Goal: Task Accomplishment & Management: Use online tool/utility

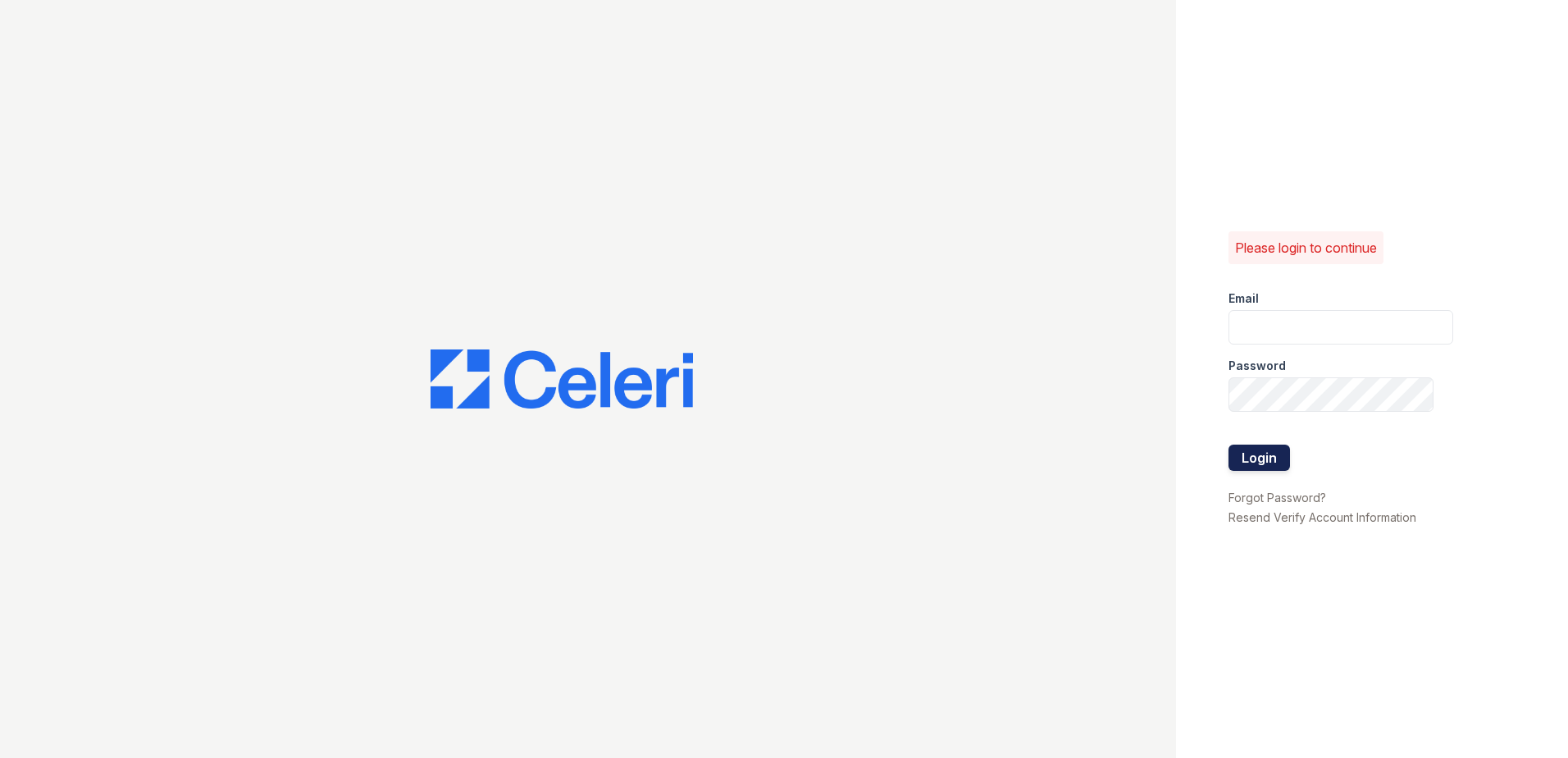
type input "[PERSON_NAME][EMAIL_ADDRESS][PERSON_NAME][DOMAIN_NAME]"
click at [1248, 458] on button "Login" at bounding box center [1259, 458] width 61 height 26
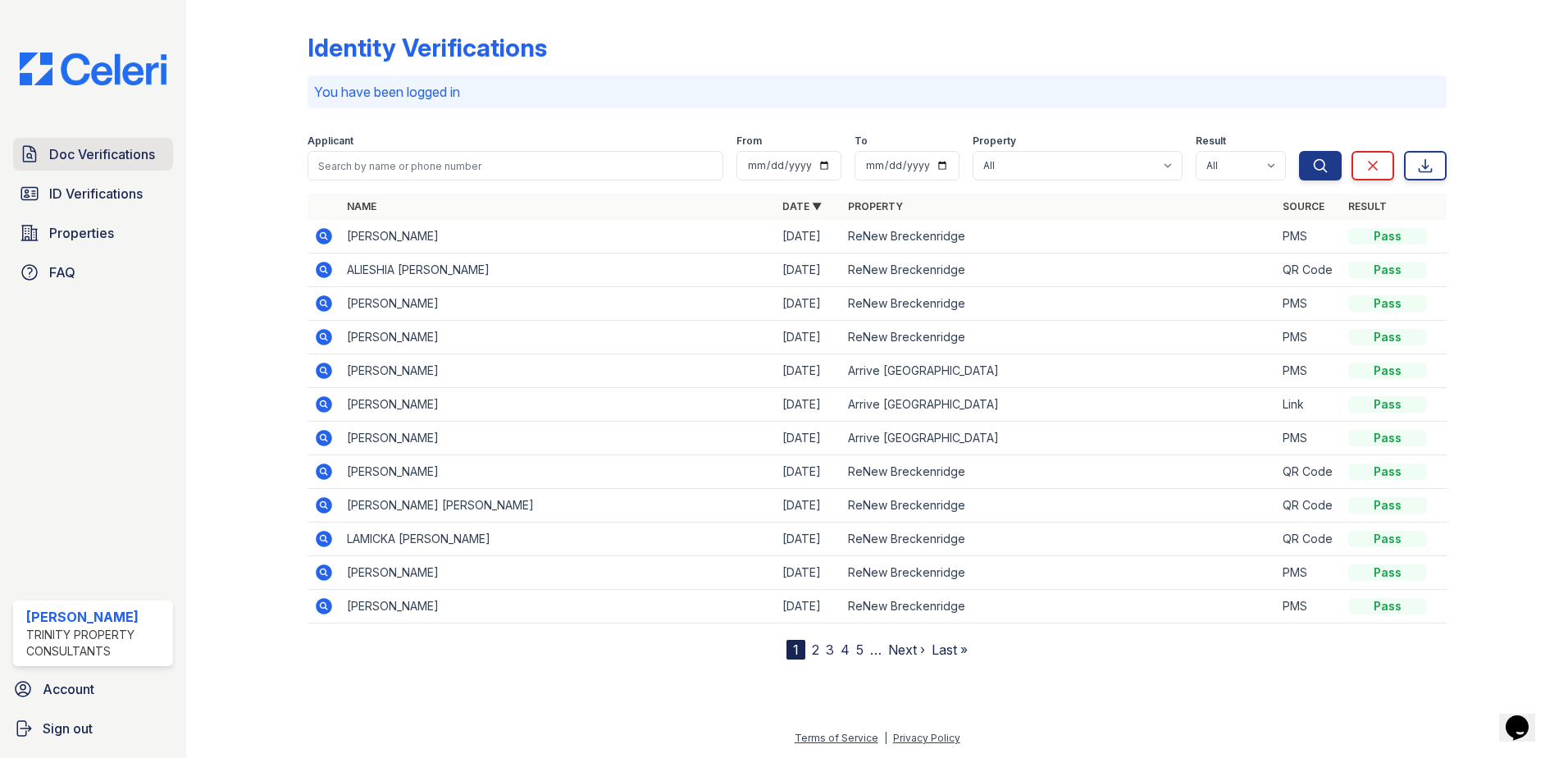
click at [88, 146] on span "Doc Verifications" at bounding box center [102, 154] width 106 height 20
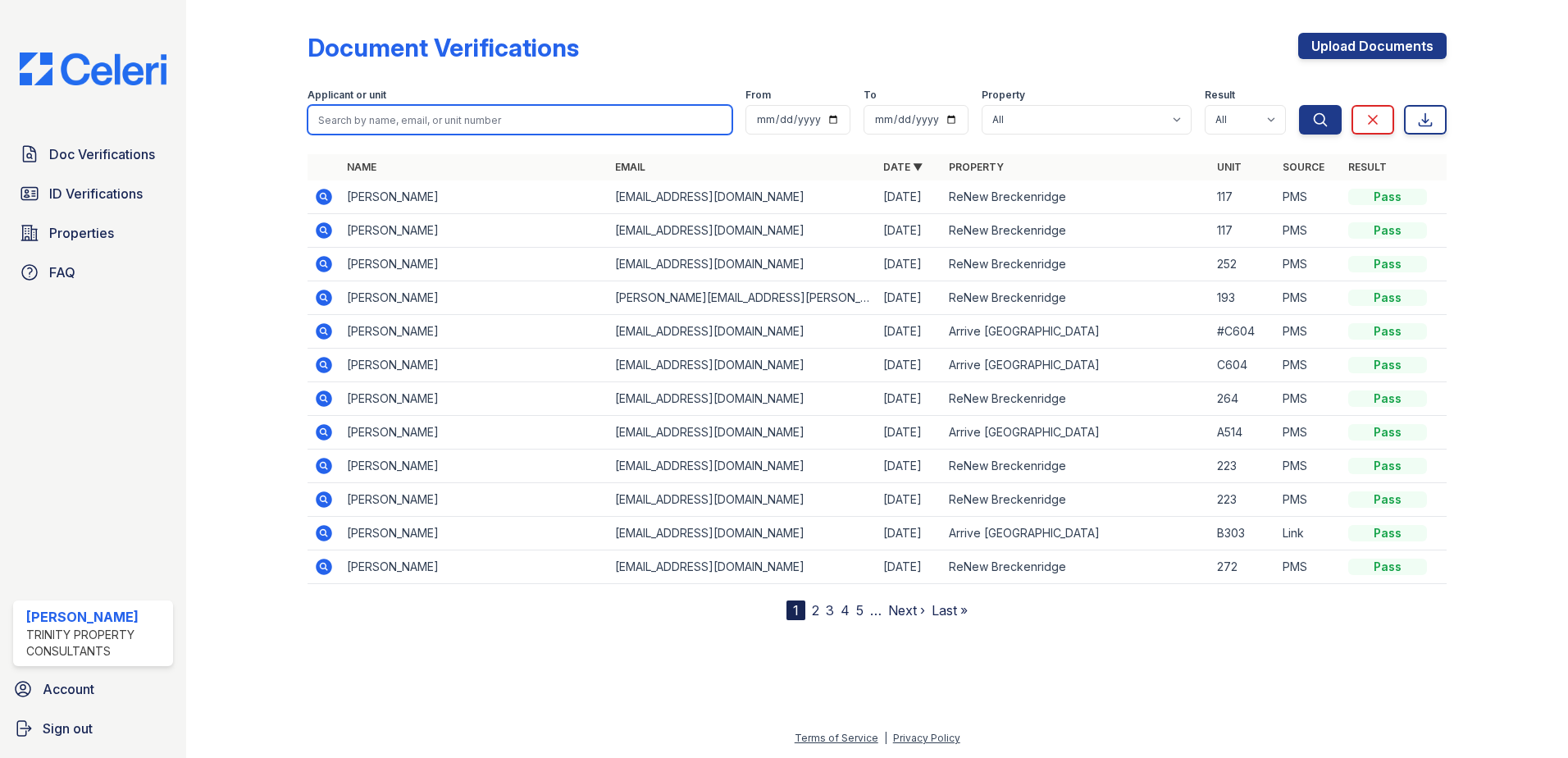
click at [513, 116] on input "search" at bounding box center [520, 120] width 425 height 30
type input "justine"
click at [1298, 105] on button "Search" at bounding box center [1320, 120] width 43 height 30
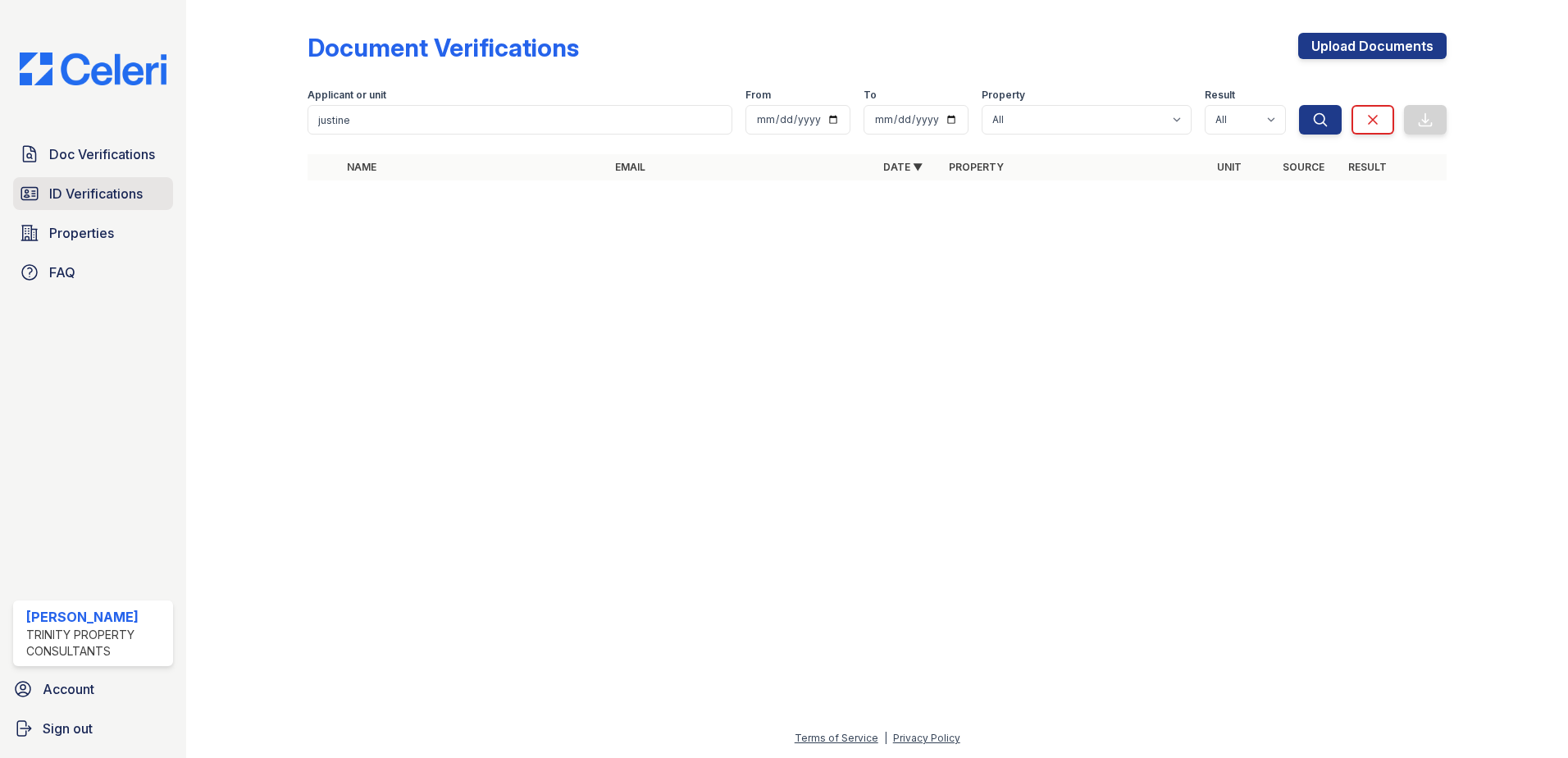
click at [111, 192] on span "ID Verifications" at bounding box center [96, 193] width 94 height 20
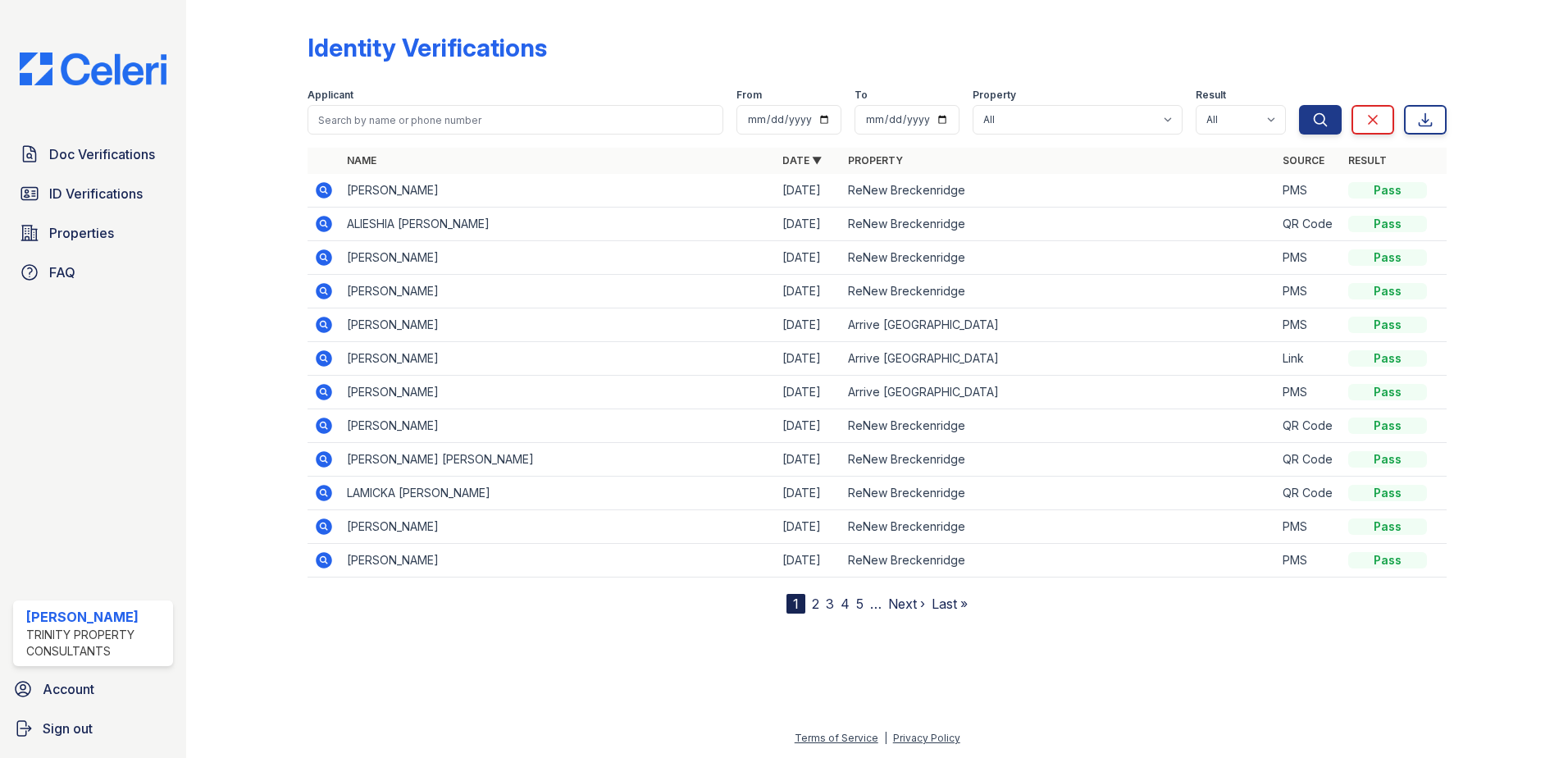
click at [813, 606] on link "2" at bounding box center [816, 603] width 8 height 16
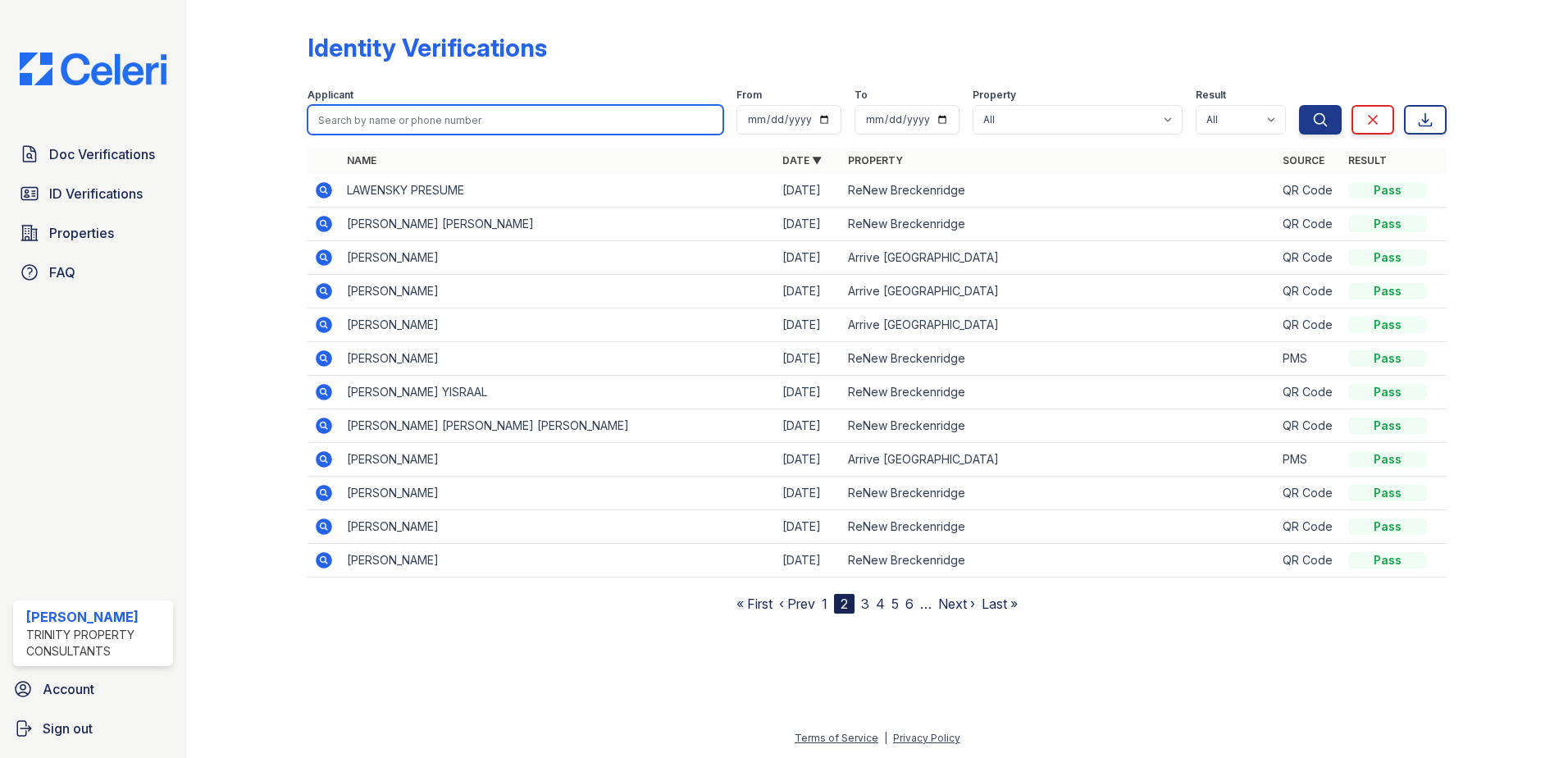
click at [424, 113] on input "search" at bounding box center [514, 120] width 415 height 30
type input "j"
type input "justine"
click at [1298, 105] on button "Search" at bounding box center [1320, 120] width 43 height 30
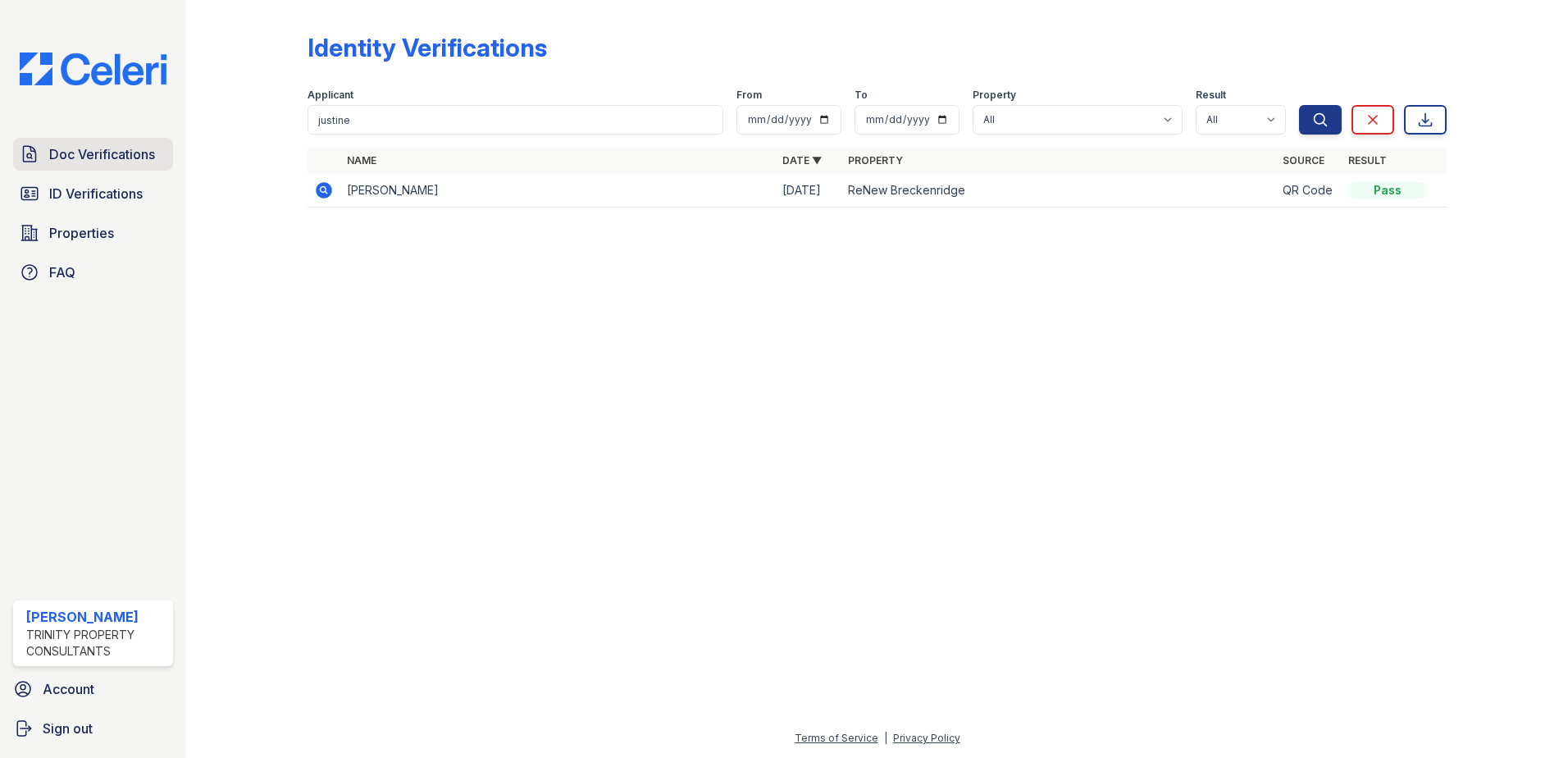
click at [65, 153] on span "Doc Verifications" at bounding box center [102, 154] width 106 height 20
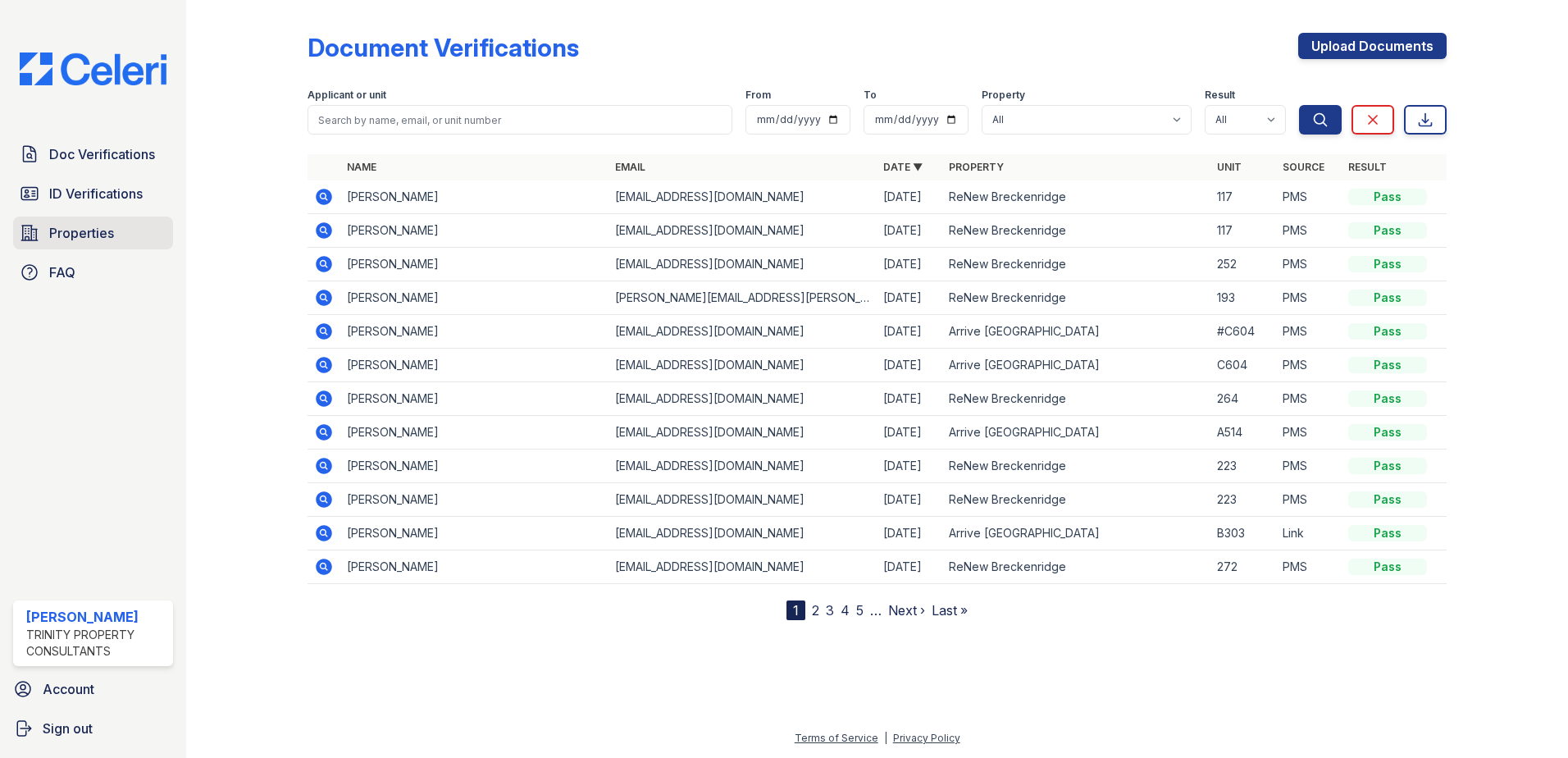
click at [99, 248] on link "Properties" at bounding box center [92, 233] width 160 height 32
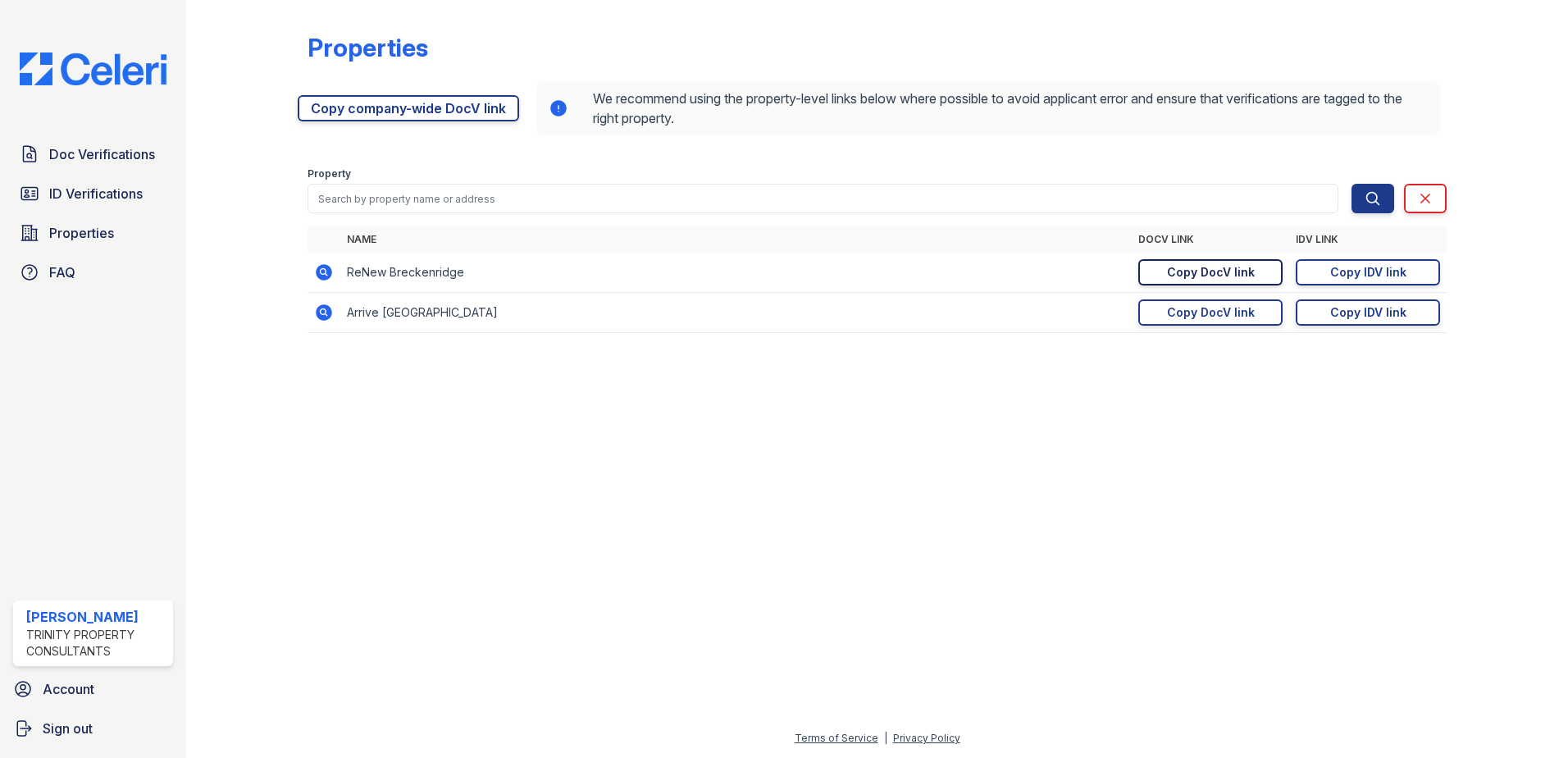
click at [1239, 270] on div "Copy DocV link" at bounding box center [1211, 271] width 88 height 16
